Goal: Browse casually

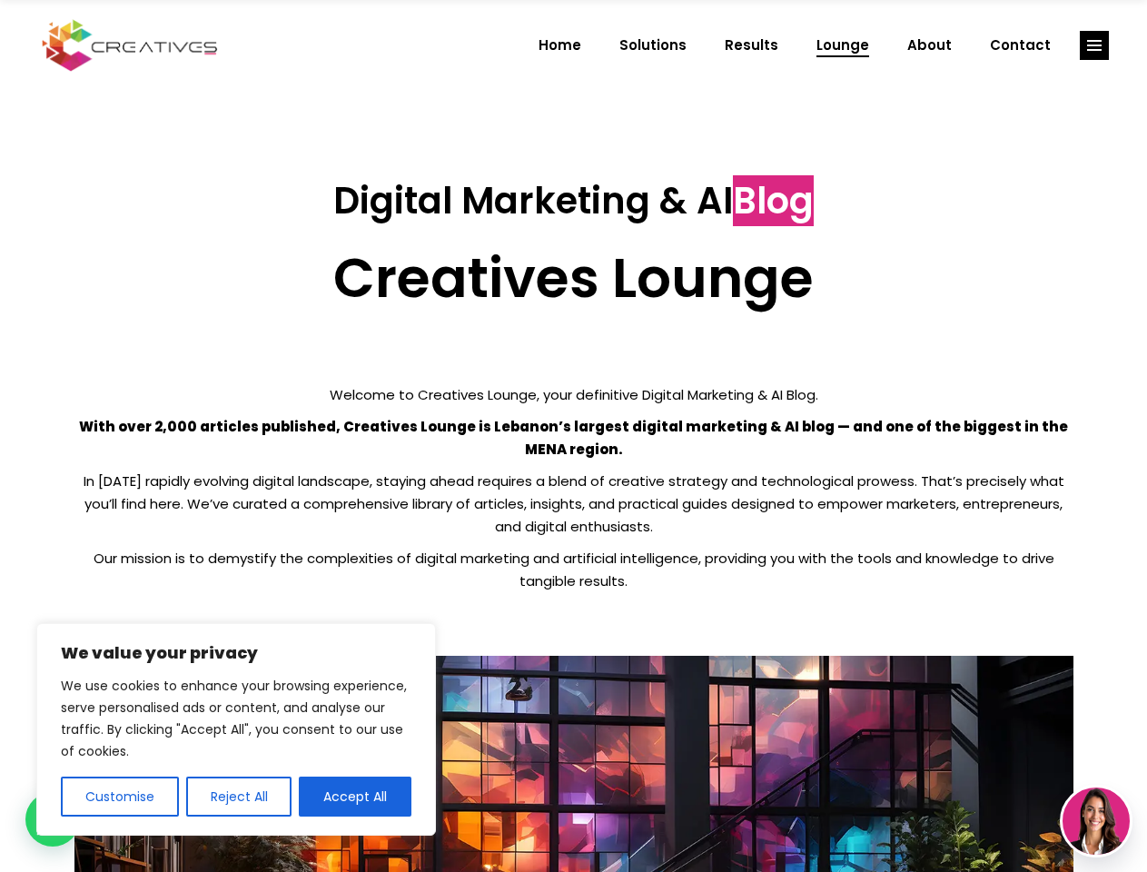
click at [573, 436] on p "With over 2,000 articles published, Creatives Lounge is Lebanon’s largest digit…" at bounding box center [573, 437] width 999 height 45
click at [119, 796] on button "Customise" at bounding box center [120, 797] width 118 height 40
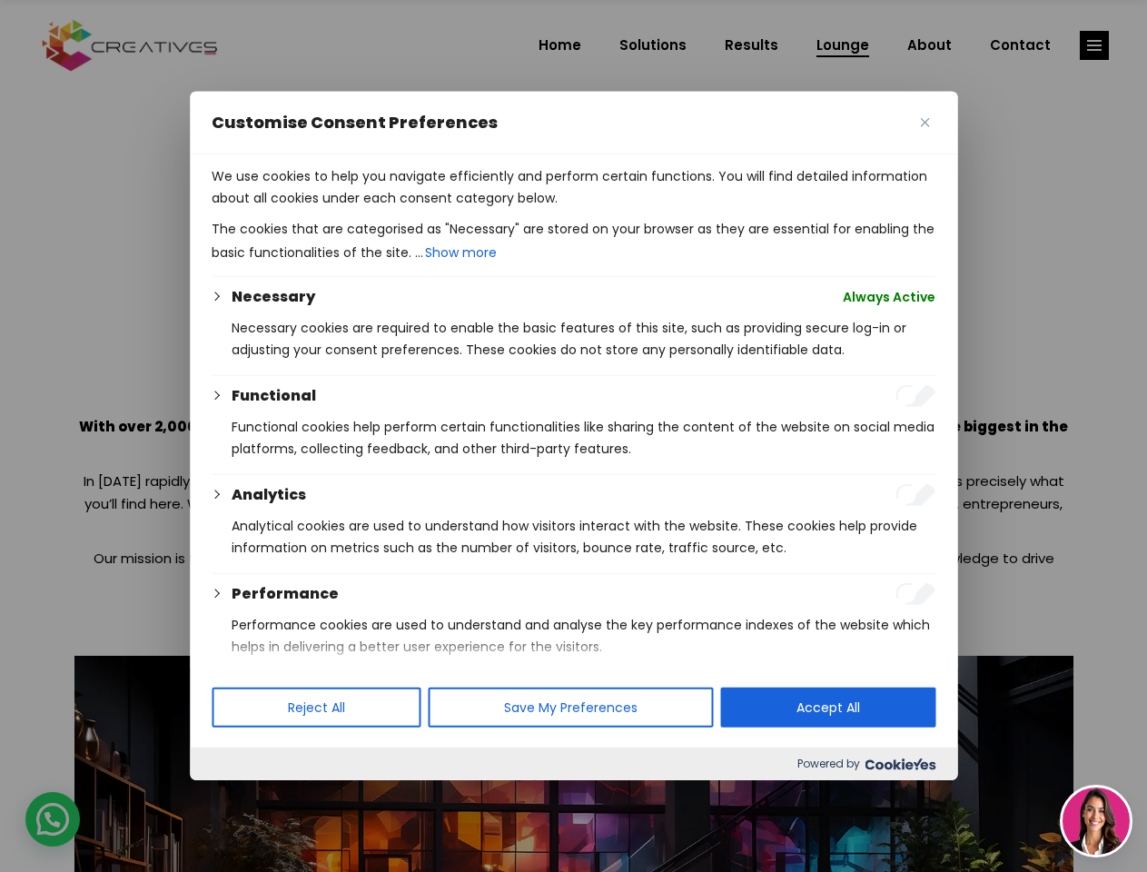
click at [238, 796] on div at bounding box center [573, 436] width 1147 height 872
click at [355, 209] on p "We use cookies to help you navigate efficiently and perform certain functions. …" at bounding box center [574, 187] width 724 height 44
click at [1094, 45] on div at bounding box center [573, 436] width 1147 height 872
click at [1096, 821] on img at bounding box center [1096, 820] width 67 height 67
